Goal: Find specific page/section: Find specific page/section

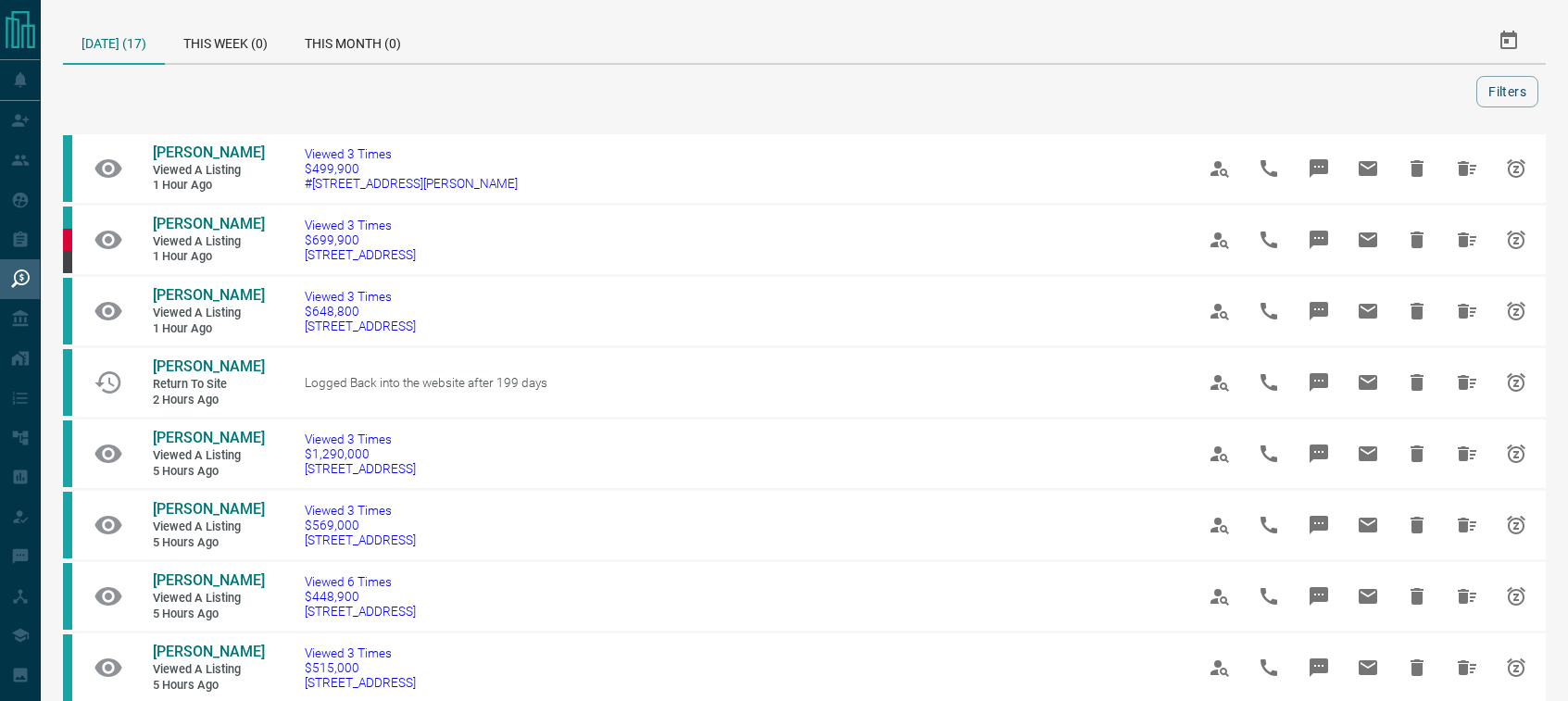
scroll to position [955, 0]
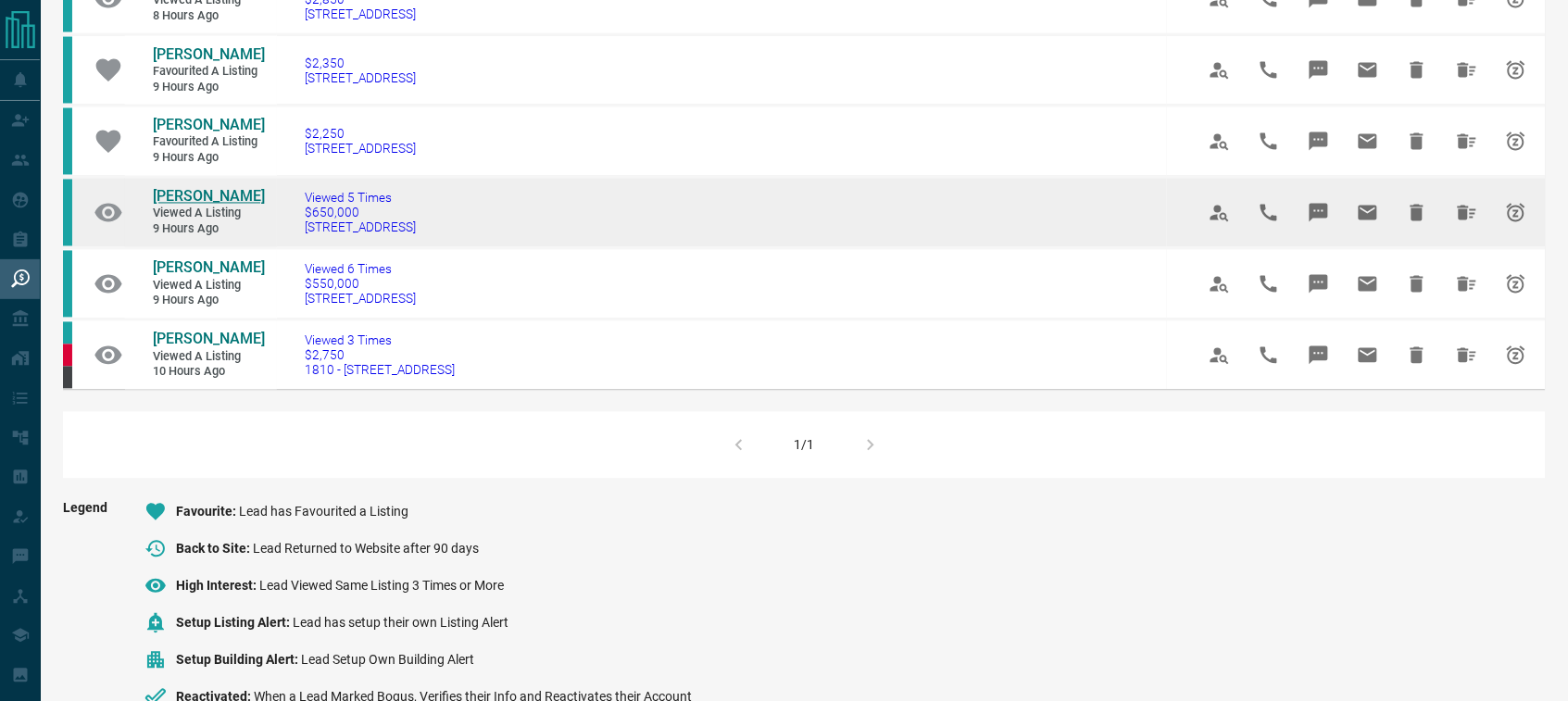
click at [168, 206] on span "[PERSON_NAME]" at bounding box center [209, 197] width 112 height 18
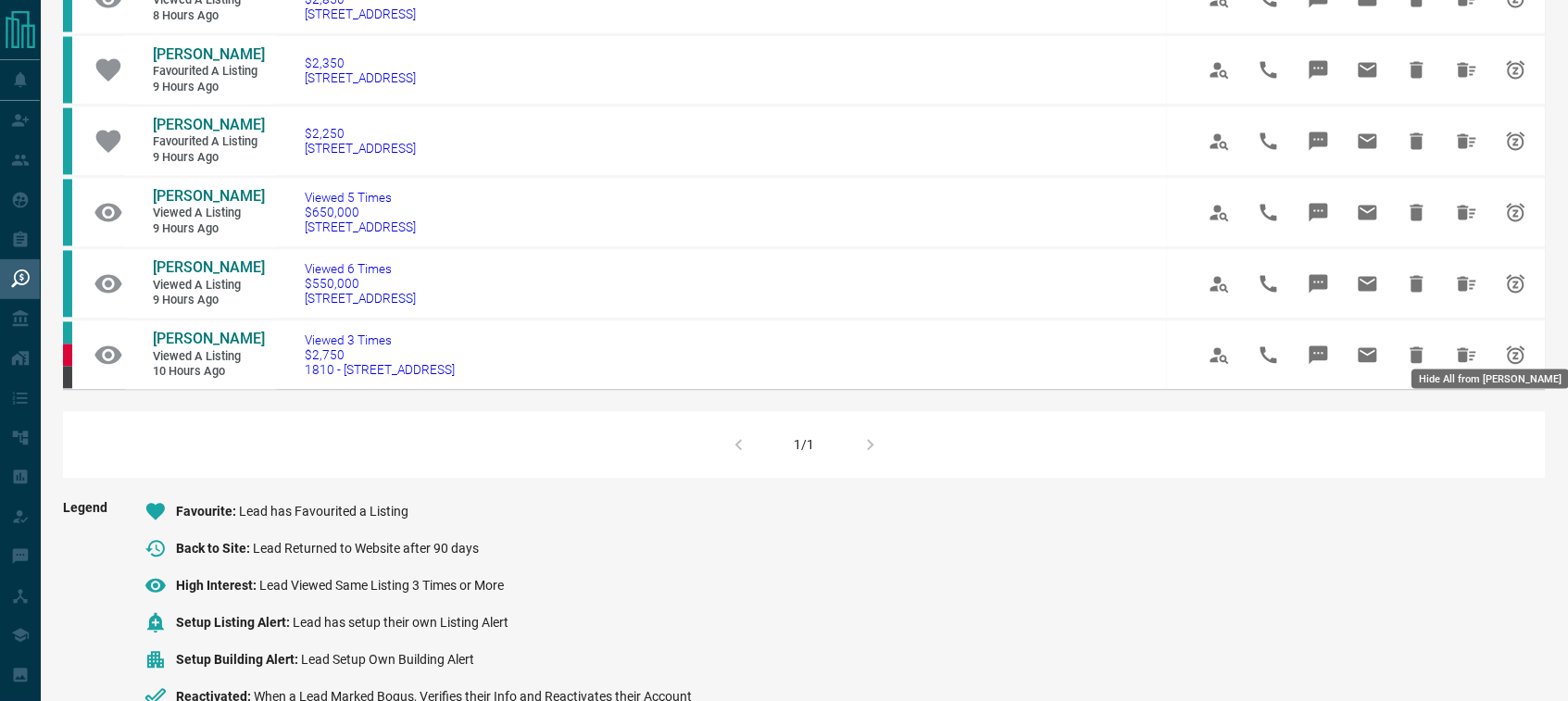
click at [1459, 295] on icon "Hide All from Kata Loi" at bounding box center [1466, 284] width 22 height 22
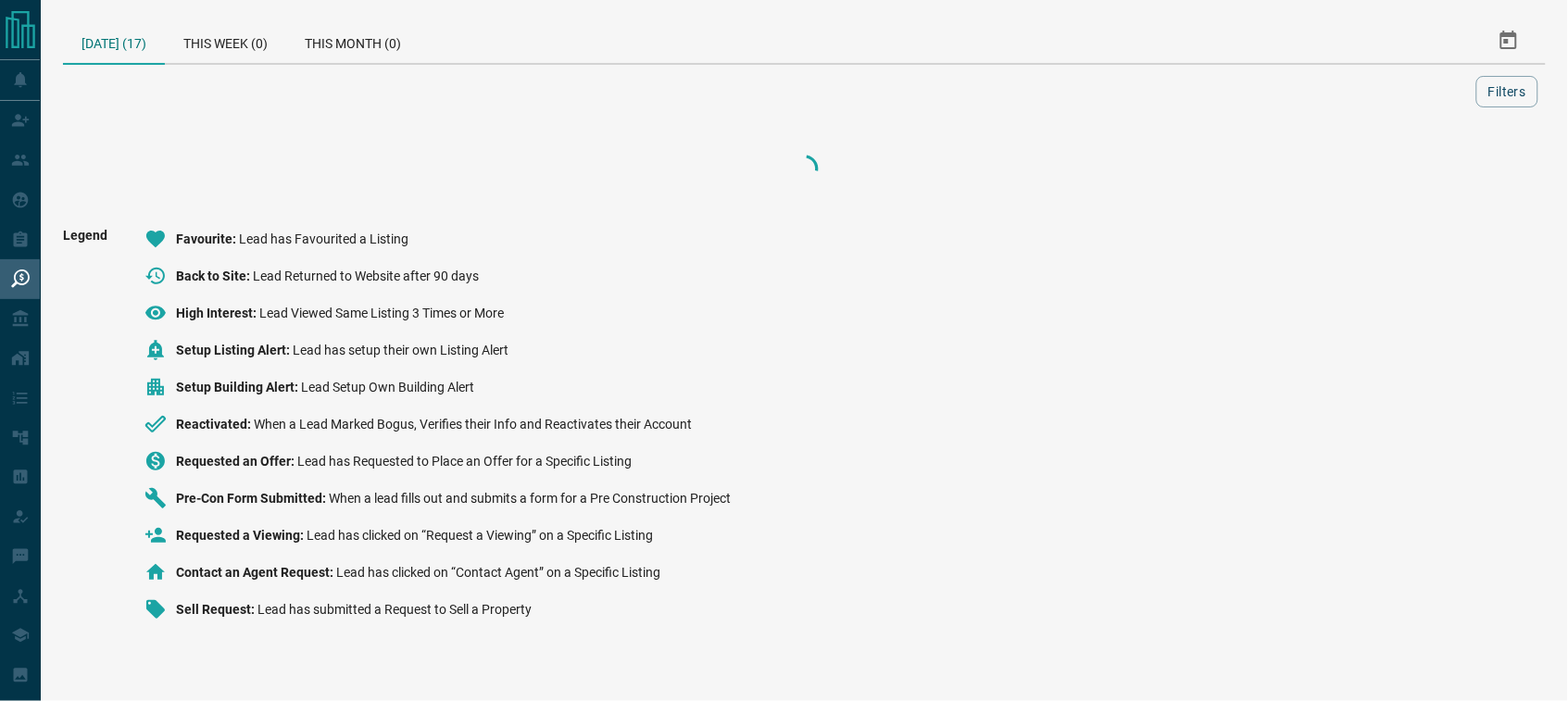
scroll to position [0, 0]
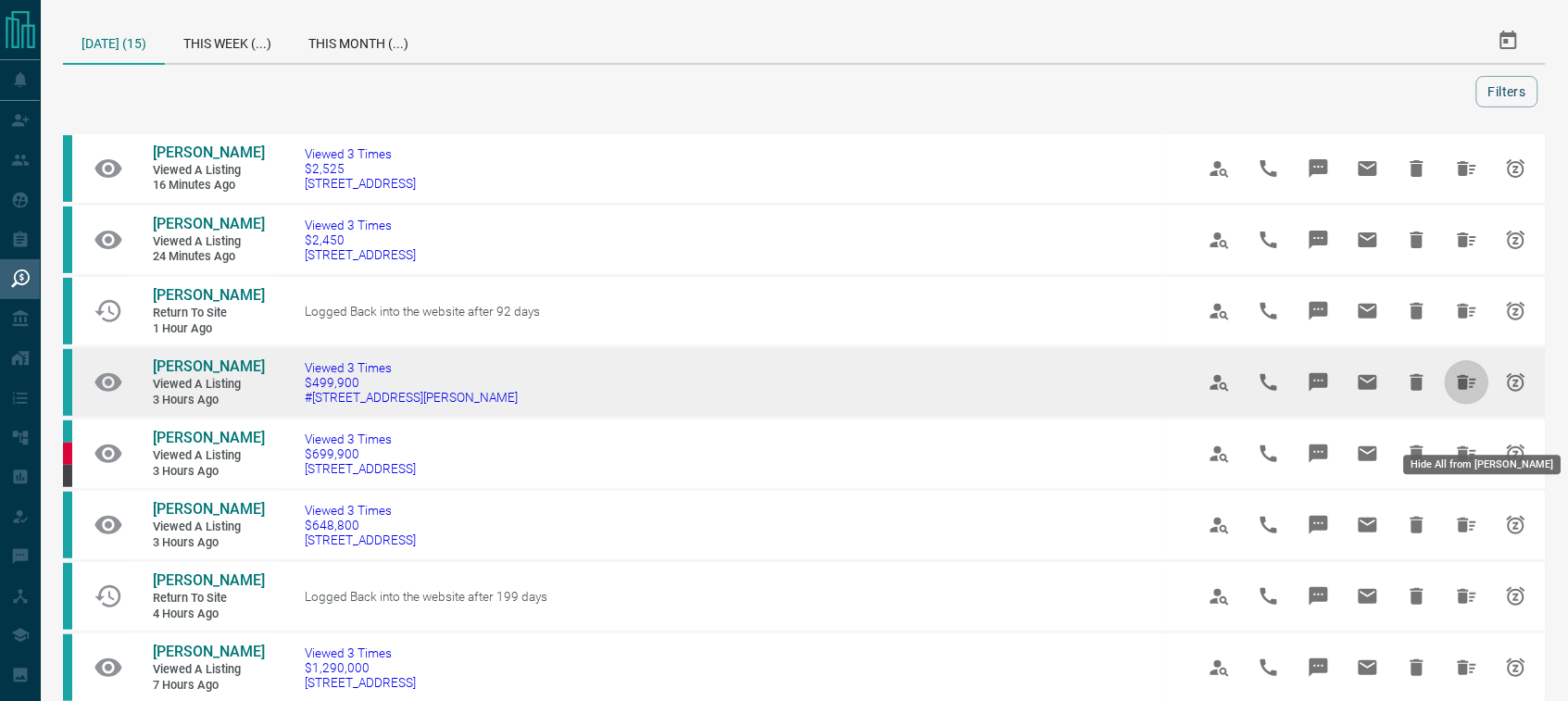
click at [1463, 390] on icon "Hide All from Nick Halary" at bounding box center [1466, 382] width 19 height 15
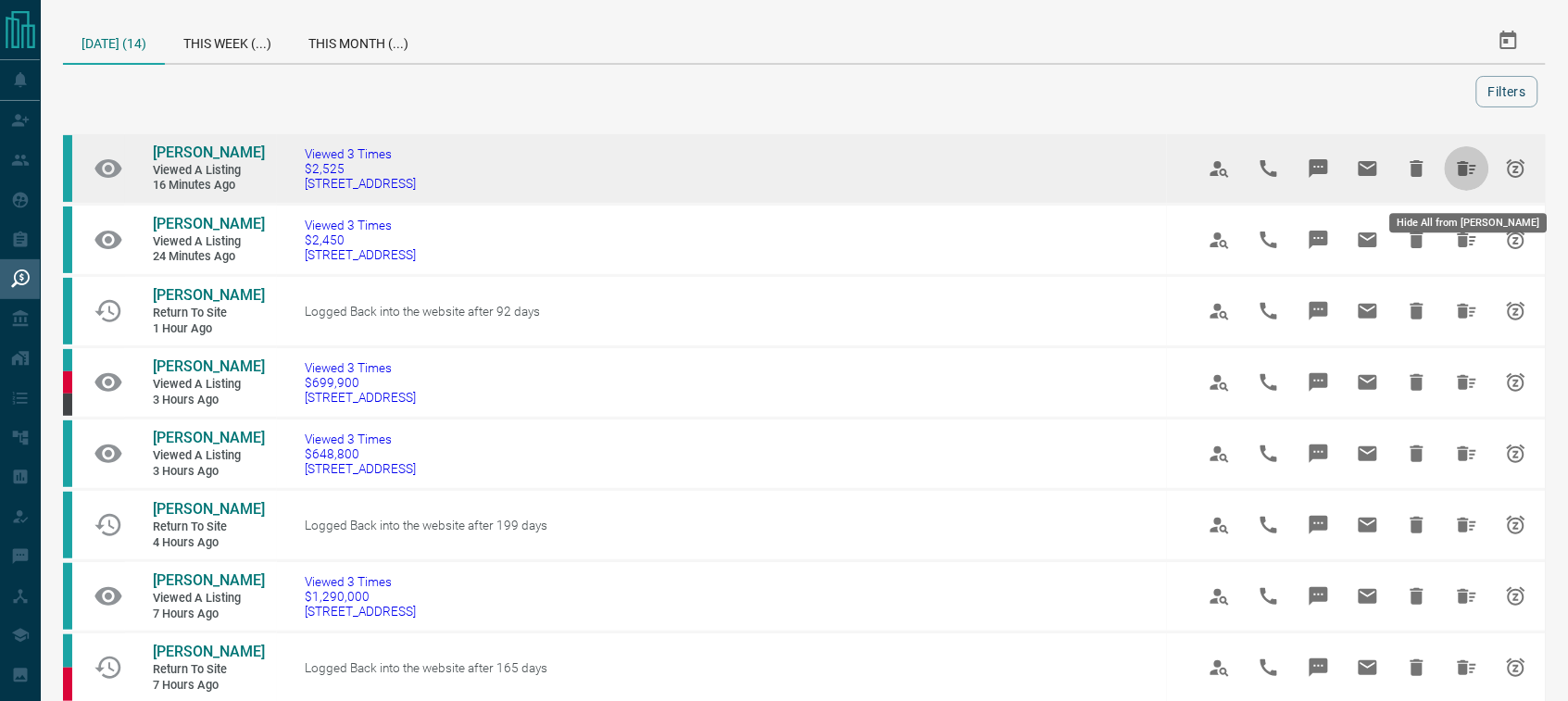
click at [1473, 171] on icon "Hide All from Pooja Shrivastava" at bounding box center [1466, 168] width 22 height 22
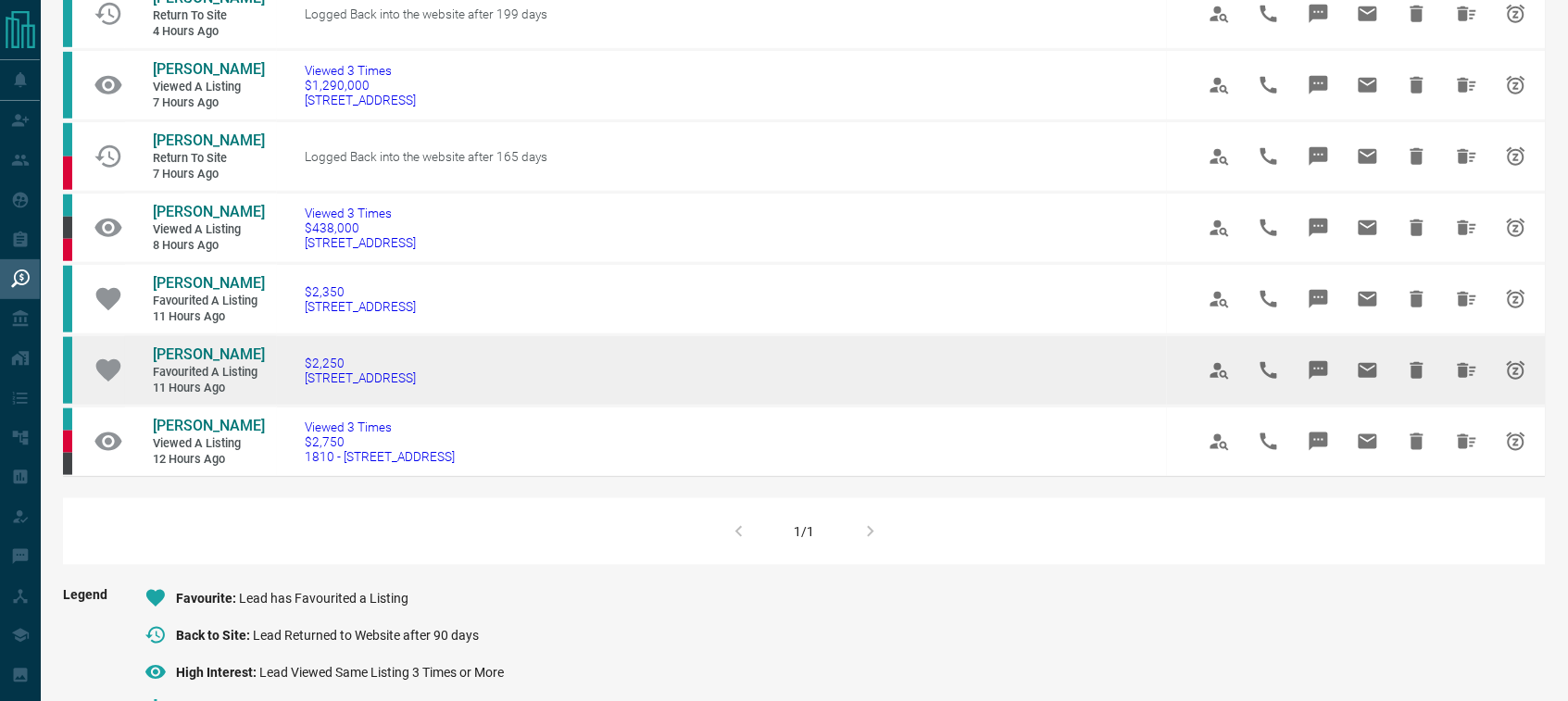
scroll to position [376, 0]
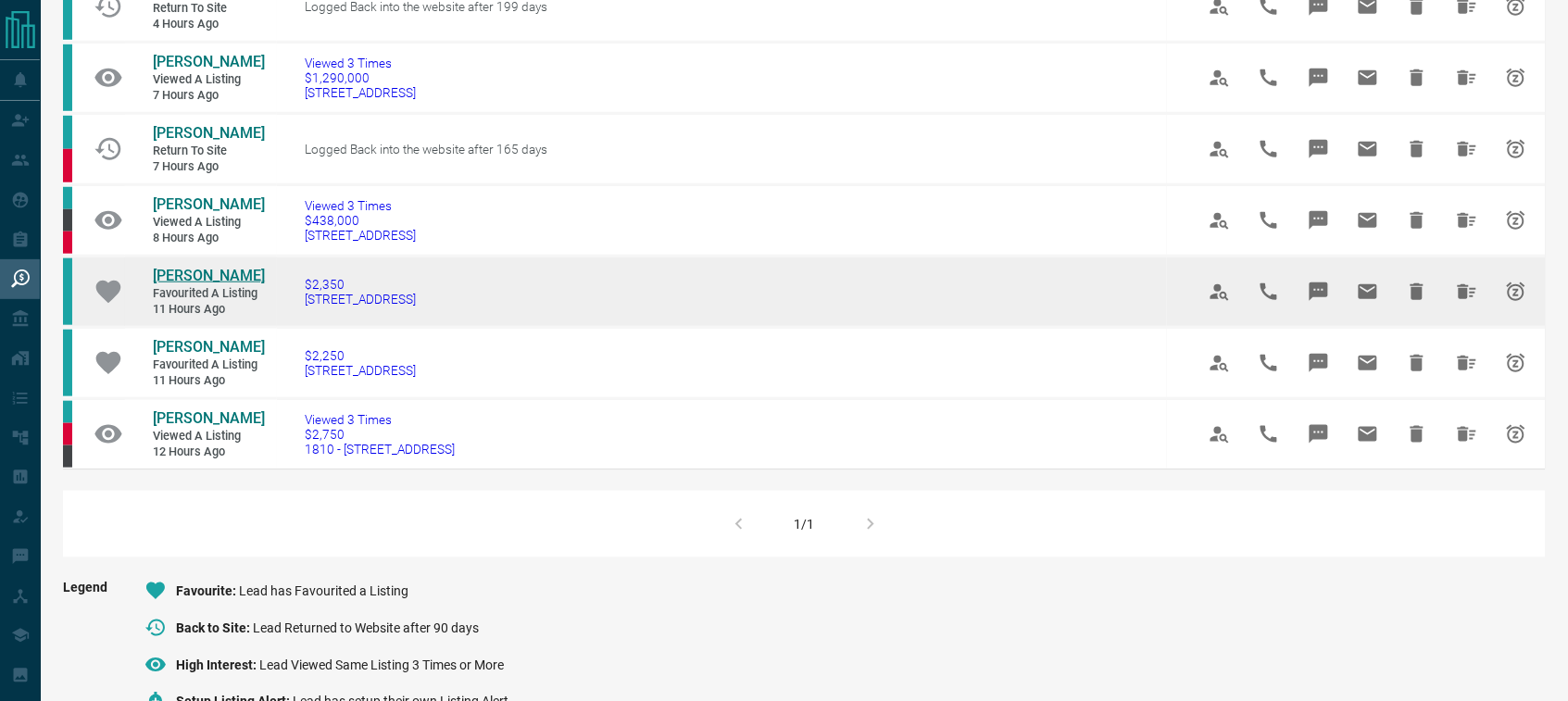
click at [196, 284] on span "[PERSON_NAME]" at bounding box center [209, 276] width 112 height 18
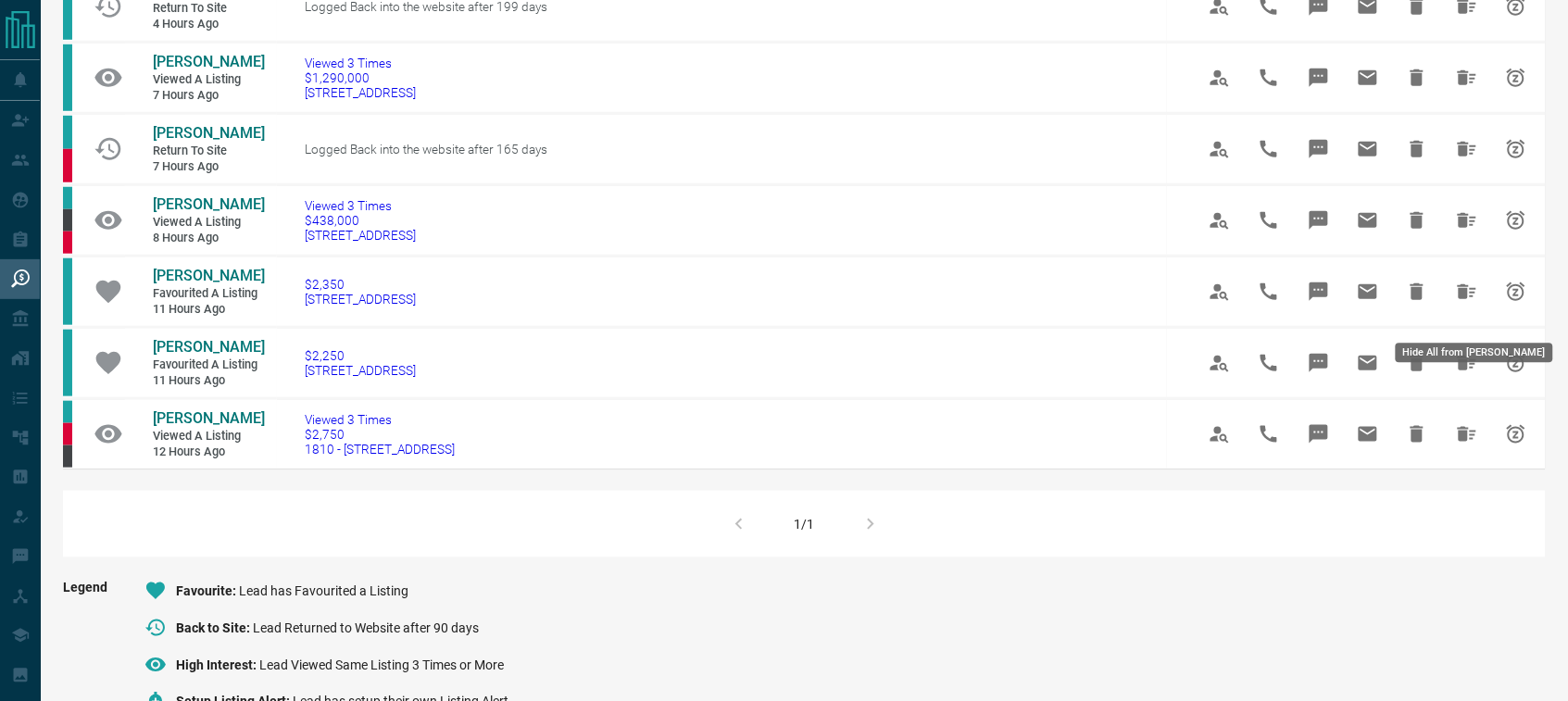
click at [1460, 299] on icon "Hide All from Kevin Devonish" at bounding box center [1466, 291] width 19 height 15
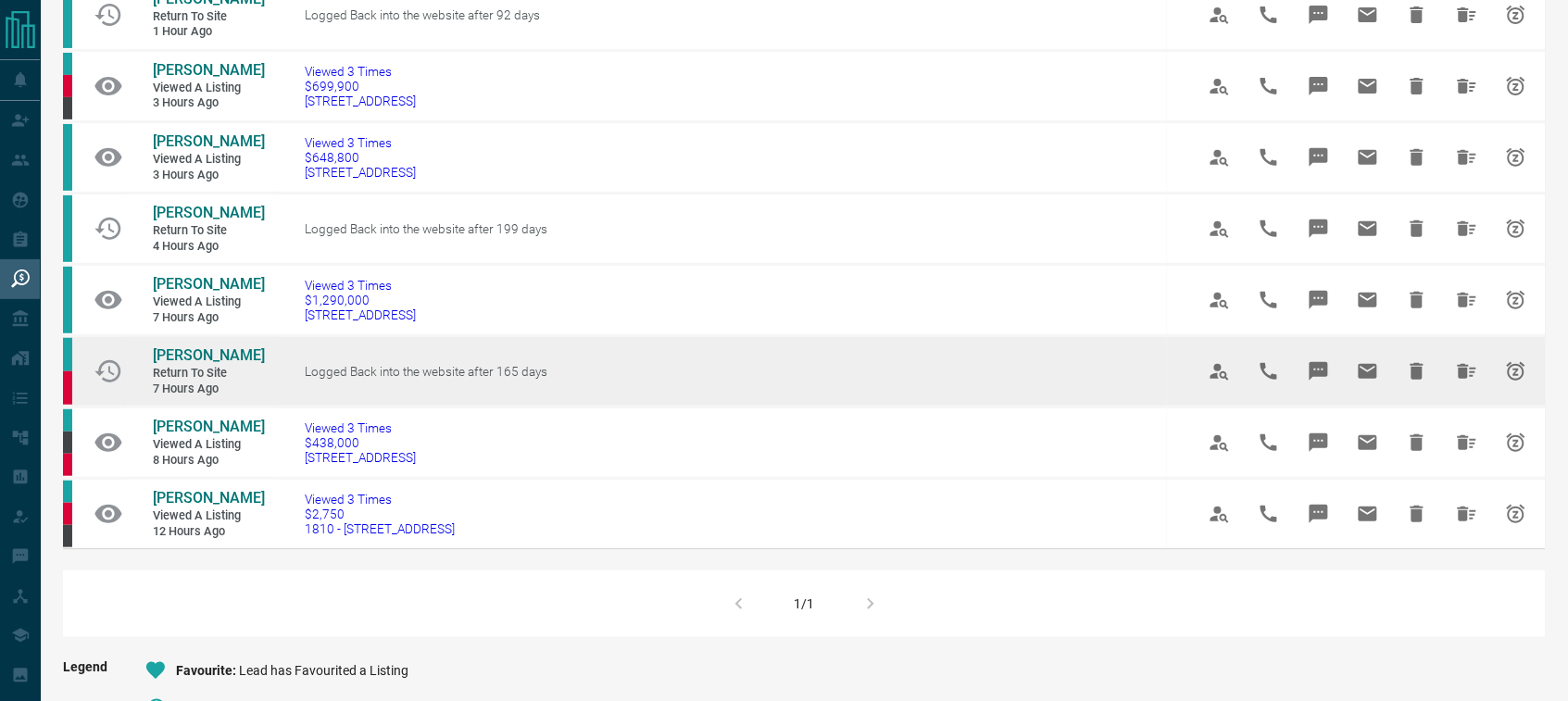
scroll to position [173, 0]
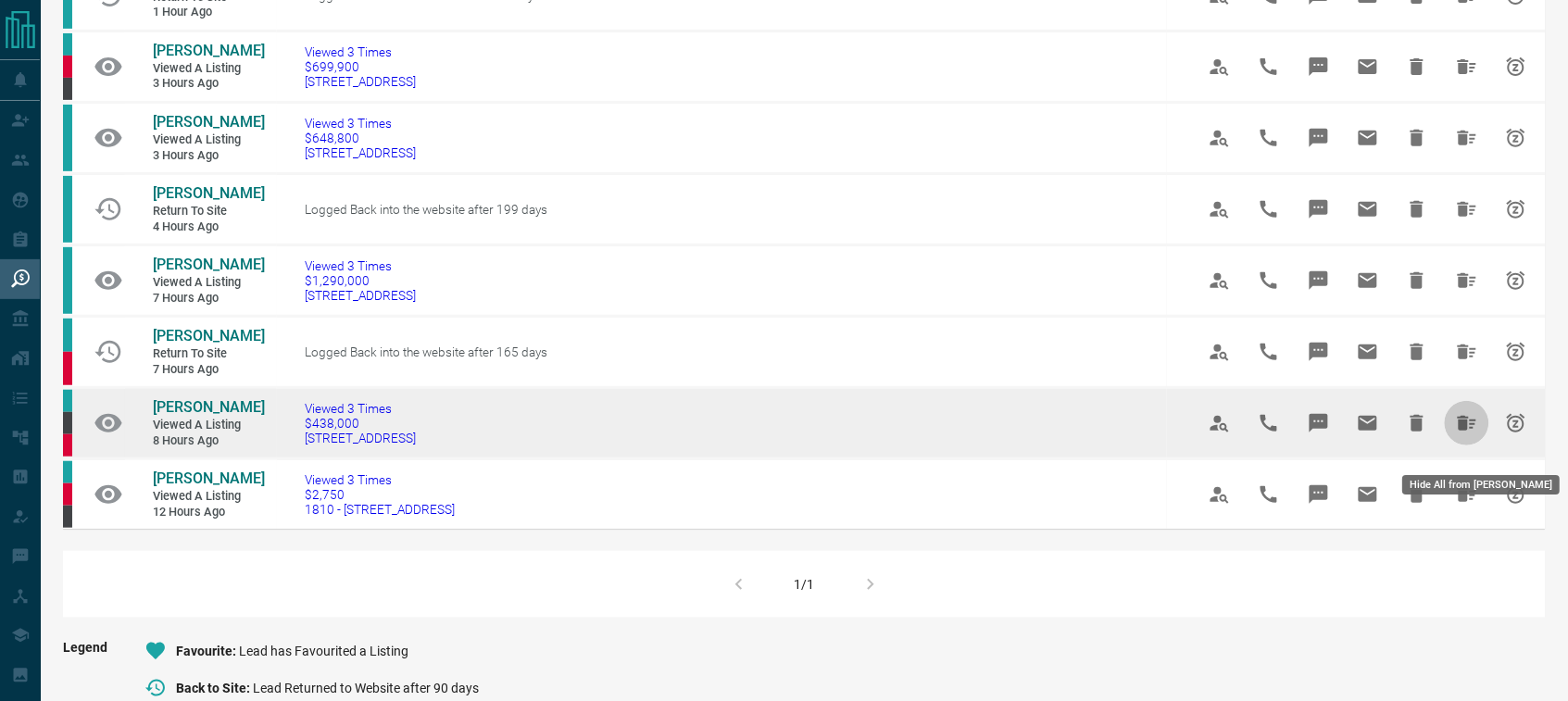
click at [1475, 434] on icon "Hide All from Carlos Aedo" at bounding box center [1466, 423] width 22 height 22
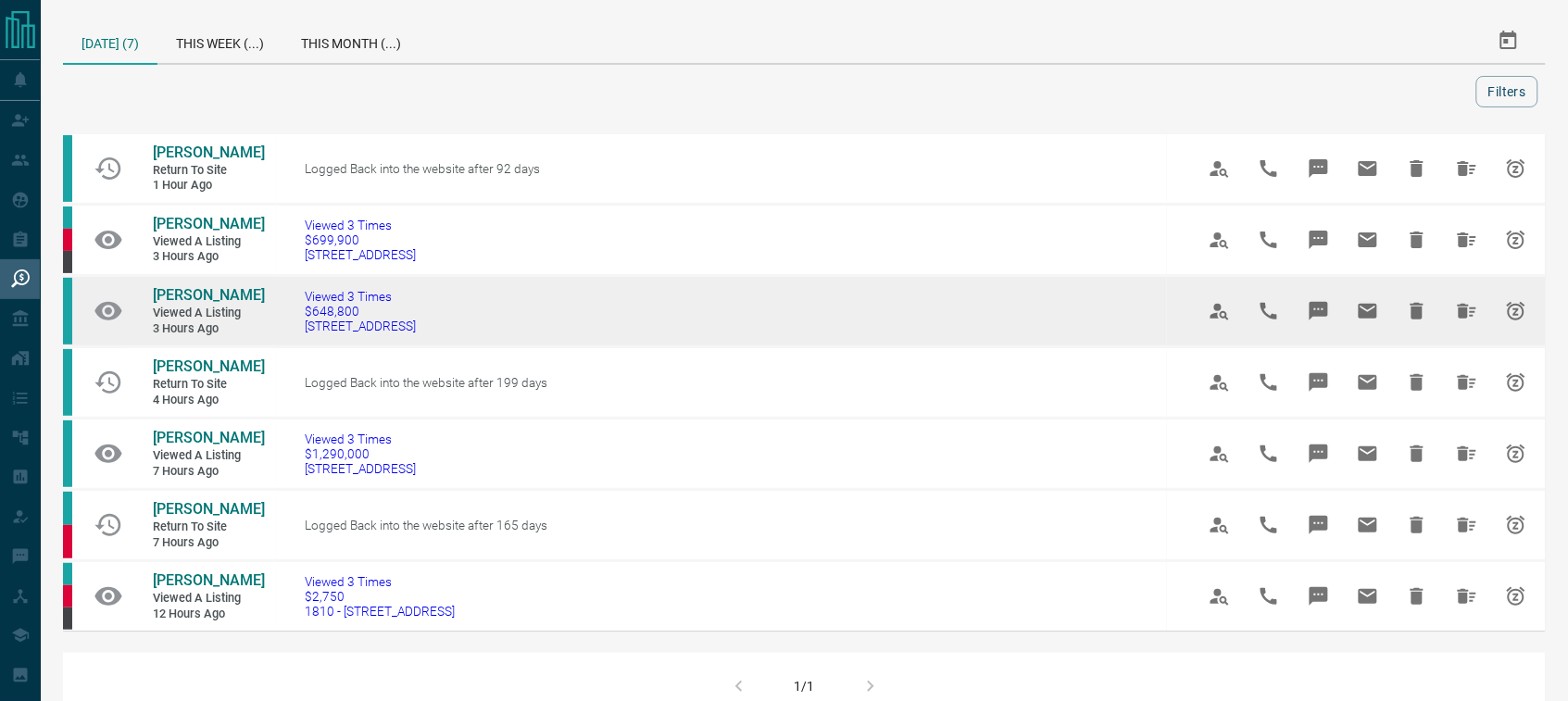
drag, startPoint x: 492, startPoint y: 338, endPoint x: 307, endPoint y: 330, distance: 184.4
click at [307, 330] on td "Viewed 3 Times $648,800 [STREET_ADDRESS]" at bounding box center [722, 311] width 890 height 71
copy span "[STREET_ADDRESS]"
click at [228, 290] on span "[PERSON_NAME]" at bounding box center [209, 295] width 112 height 18
click at [1455, 304] on button "Hide All from Sachin Devassy" at bounding box center [1466, 311] width 44 height 44
